Goal: Check status: Check status

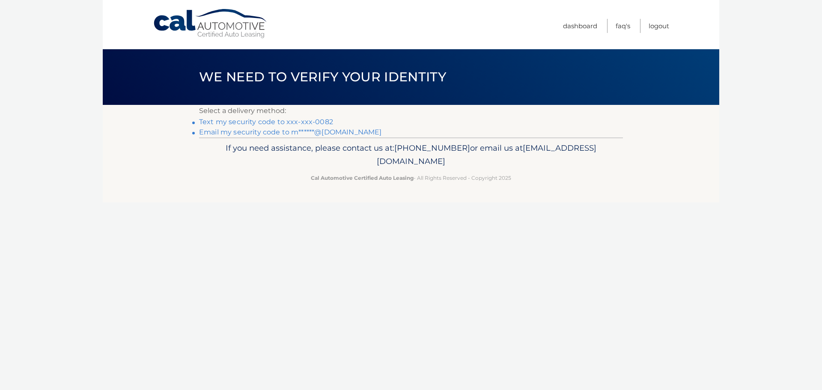
click at [232, 120] on link "Text my security code to xxx-xxx-0082" at bounding box center [266, 122] width 134 height 8
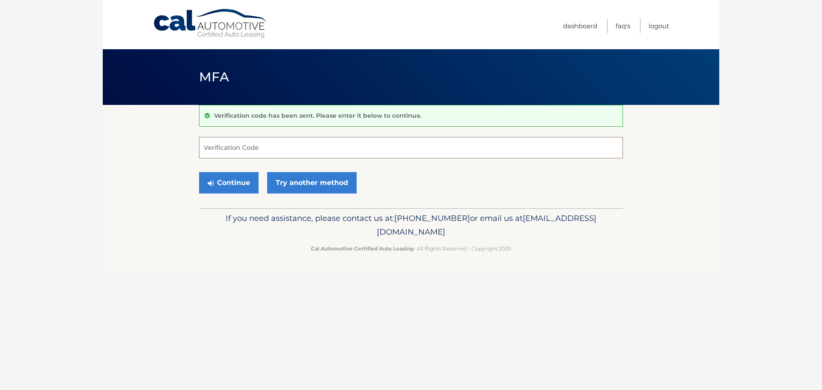
click at [276, 146] on input "Verification Code" at bounding box center [411, 147] width 424 height 21
type input "294421"
click at [244, 187] on button "Continue" at bounding box center [229, 182] width 60 height 21
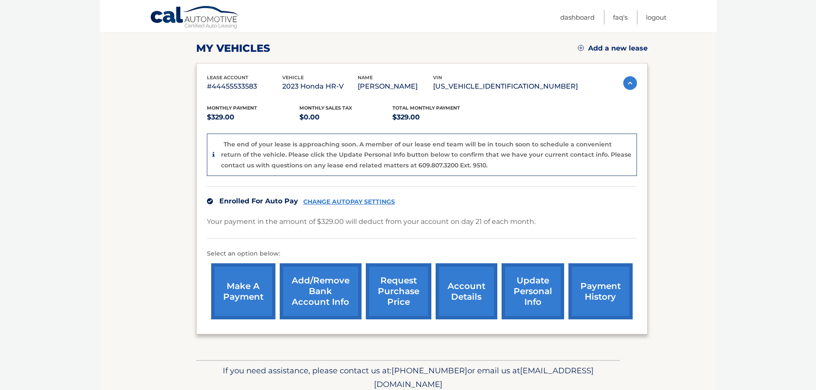
scroll to position [128, 0]
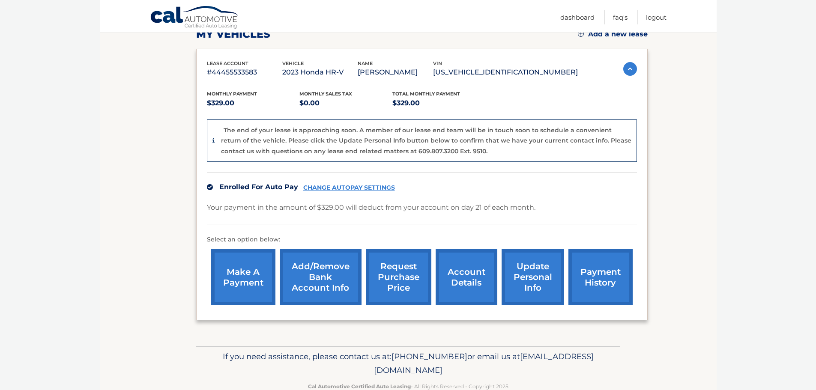
click at [466, 283] on link "account details" at bounding box center [466, 277] width 62 height 56
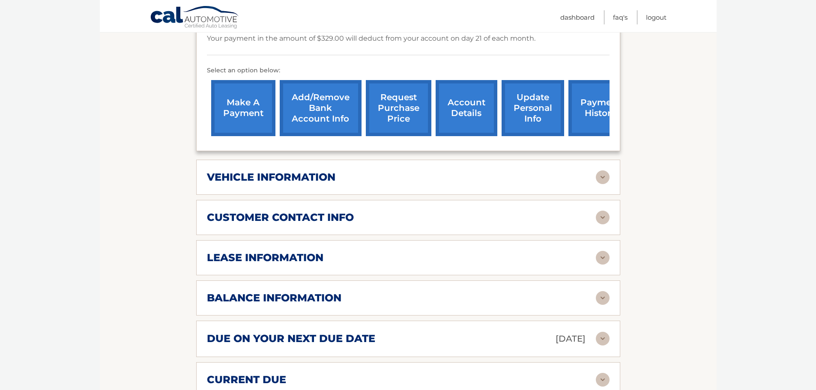
scroll to position [257, 0]
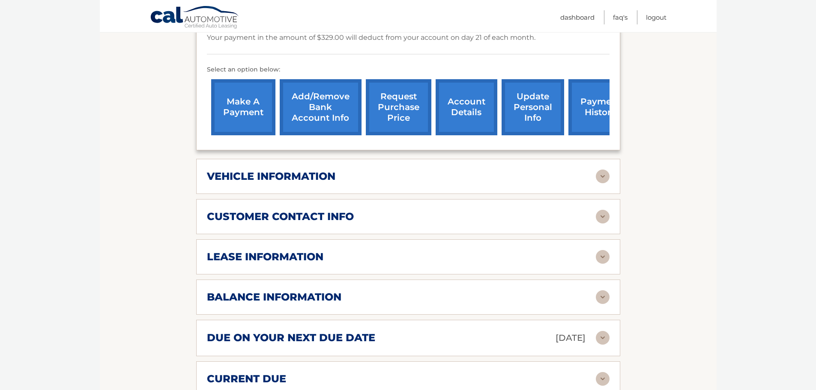
click at [346, 171] on div "vehicle information" at bounding box center [401, 176] width 389 height 13
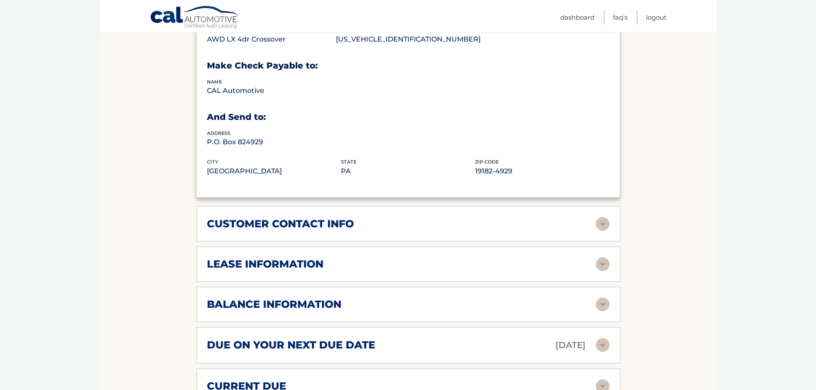
scroll to position [471, 0]
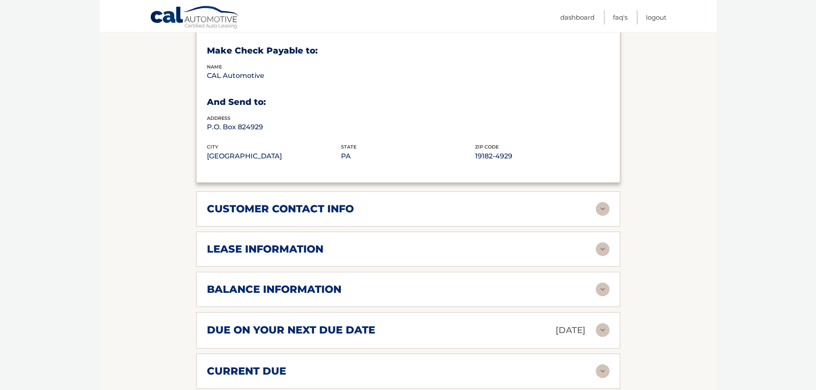
click at [349, 244] on div "lease information" at bounding box center [401, 249] width 389 height 13
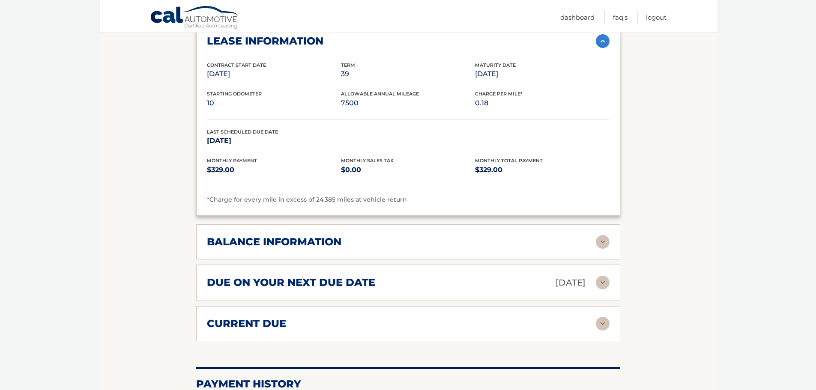
scroll to position [685, 0]
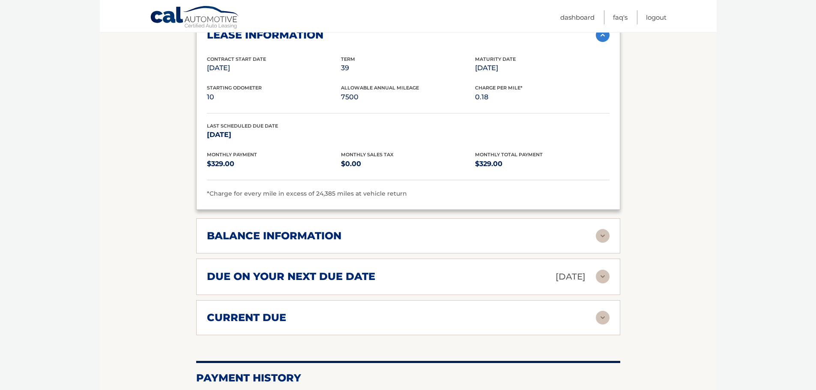
click at [371, 236] on div "balance information" at bounding box center [401, 235] width 389 height 13
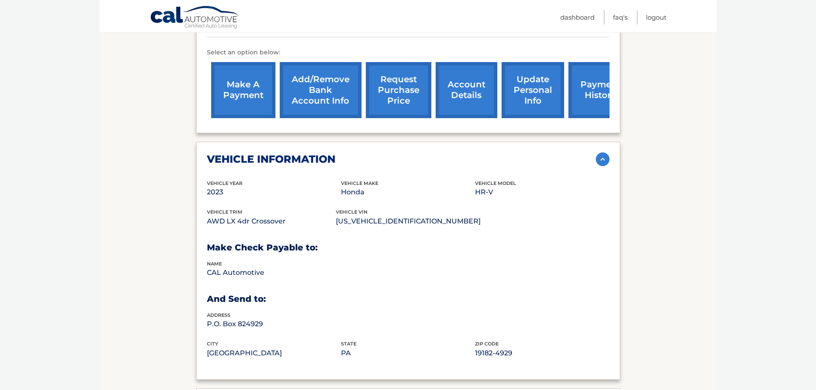
scroll to position [255, 0]
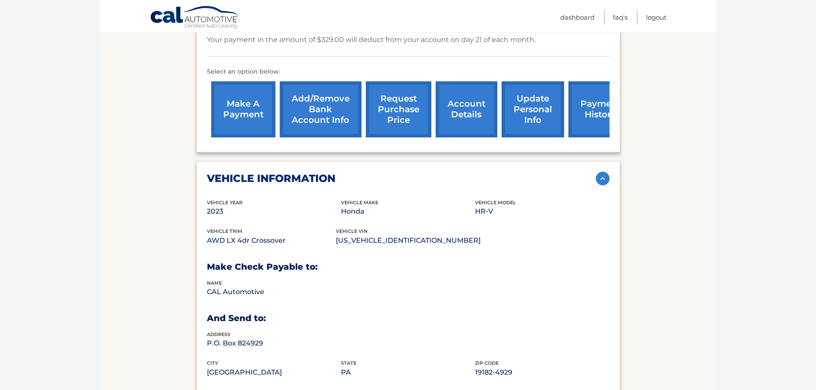
click at [395, 104] on link "request purchase price" at bounding box center [398, 109] width 65 height 56
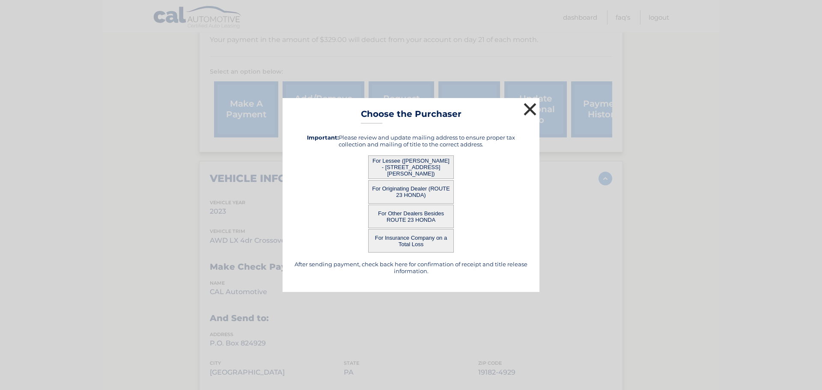
click at [529, 110] on button "×" at bounding box center [529, 109] width 17 height 17
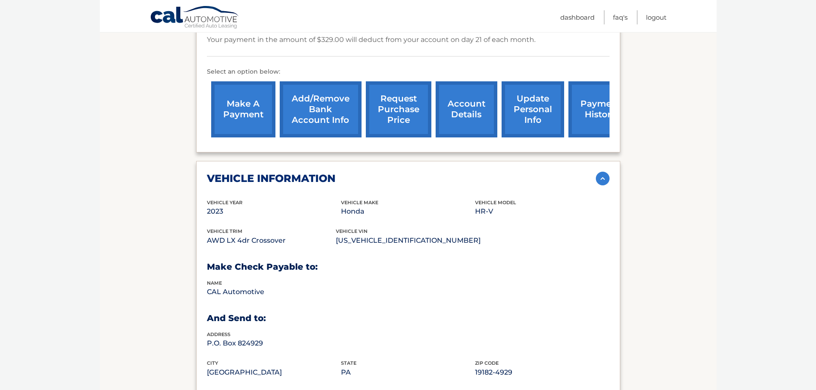
click at [405, 116] on link "request purchase price" at bounding box center [398, 109] width 65 height 56
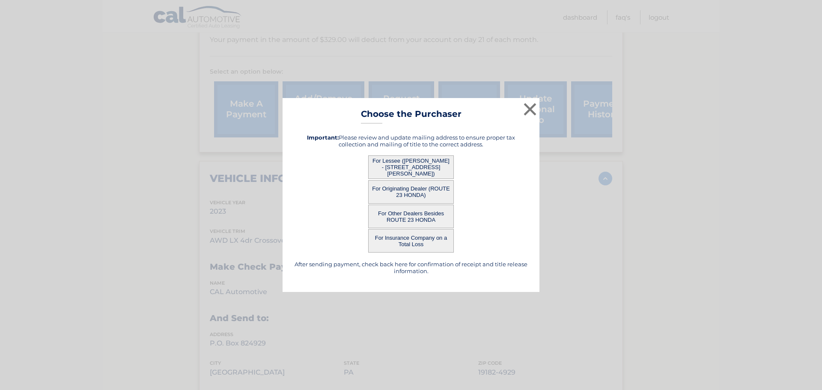
click at [415, 164] on button "For Lessee ([PERSON_NAME] - [STREET_ADDRESS][PERSON_NAME])" at bounding box center [411, 167] width 86 height 24
click at [394, 165] on button "For Lessee ([PERSON_NAME] - [STREET_ADDRESS][PERSON_NAME])" at bounding box center [411, 167] width 86 height 24
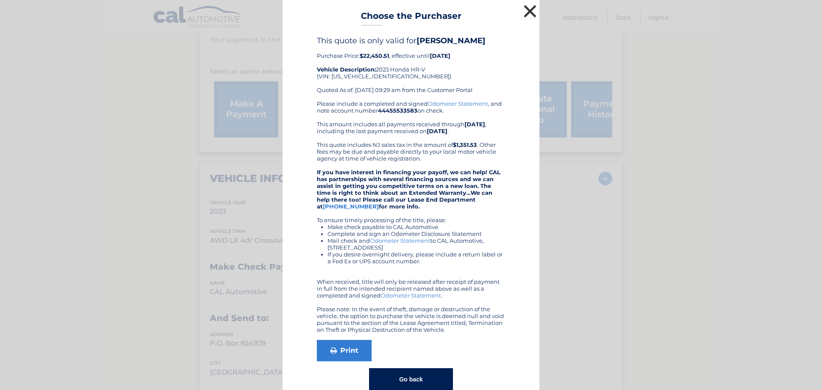
click at [524, 9] on button "×" at bounding box center [529, 11] width 17 height 17
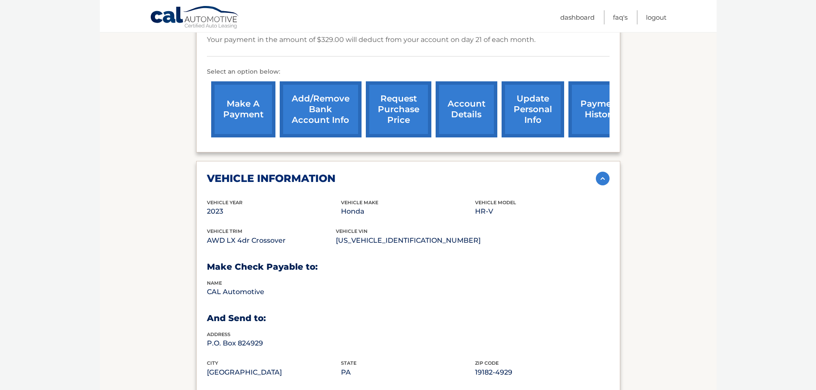
scroll to position [0, 0]
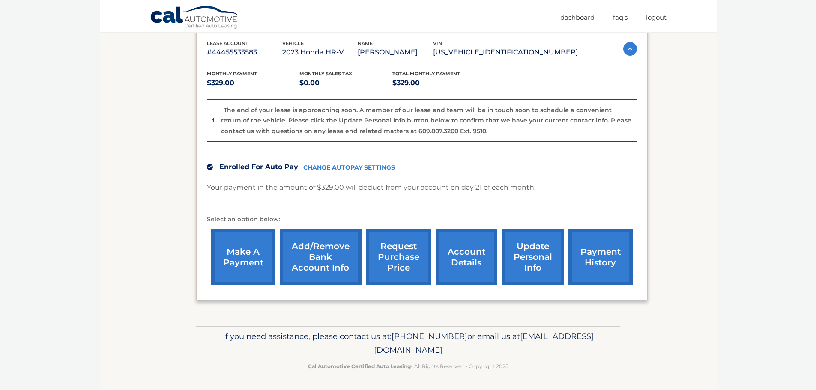
scroll to position [149, 0]
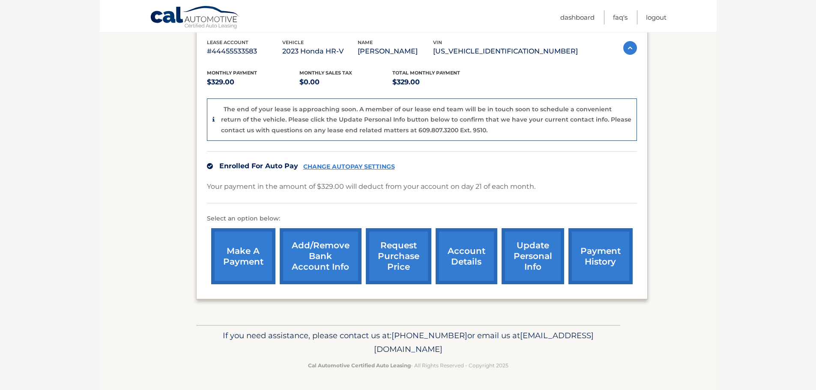
click at [471, 263] on link "account details" at bounding box center [466, 256] width 62 height 56
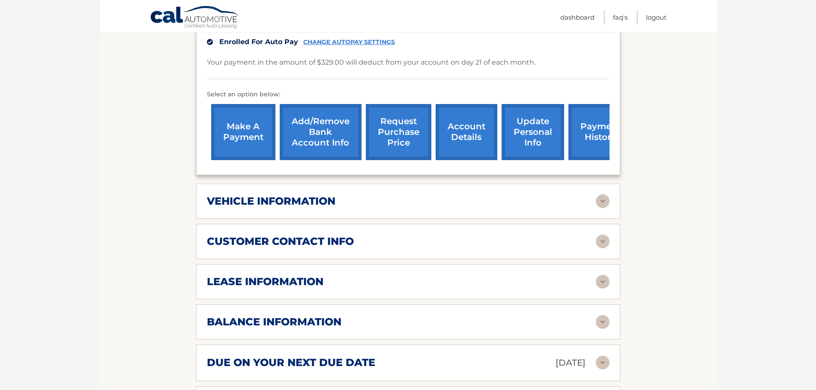
scroll to position [257, 0]
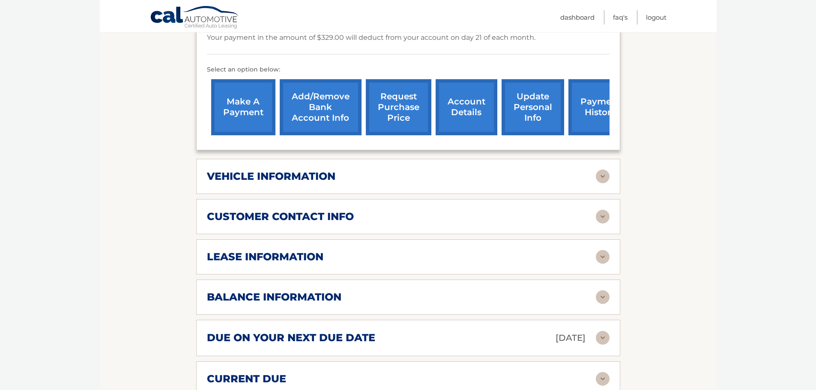
click at [399, 255] on div "lease information" at bounding box center [401, 256] width 389 height 13
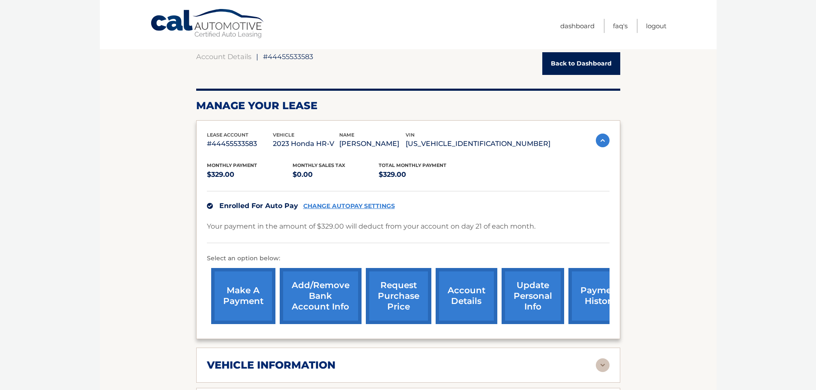
scroll to position [0, 0]
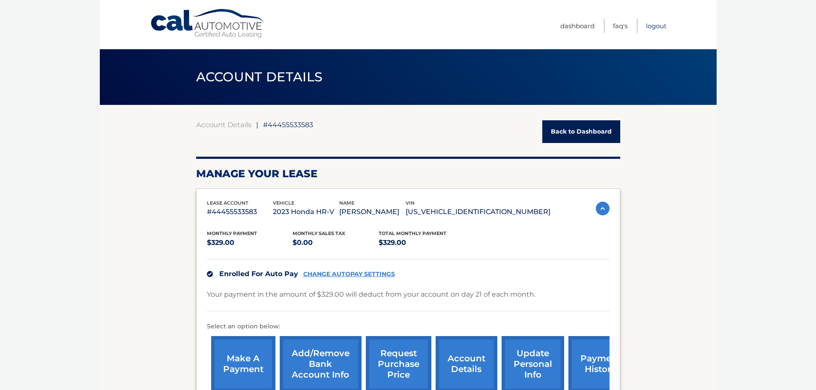
click at [655, 27] on link "Logout" at bounding box center [656, 26] width 21 height 14
